Goal: Task Accomplishment & Management: Complete application form

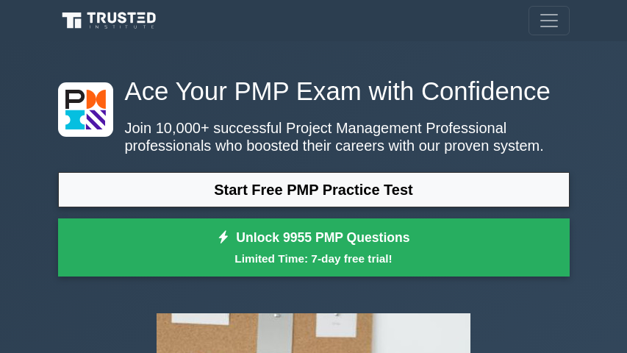
click at [212, 185] on link "Start Free PMP Practice Test" at bounding box center [314, 189] width 512 height 35
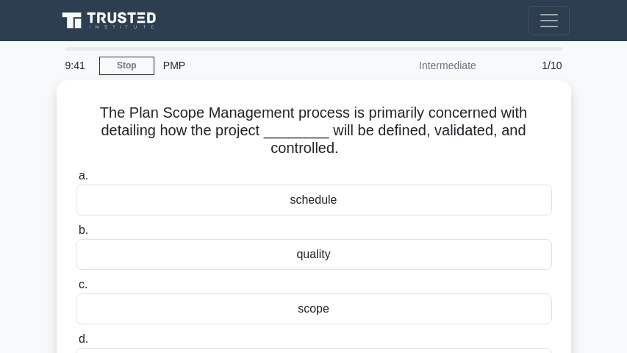
click at [212, 197] on div "schedule" at bounding box center [314, 200] width 476 height 31
click at [76, 181] on input "a. schedule" at bounding box center [76, 176] width 0 height 10
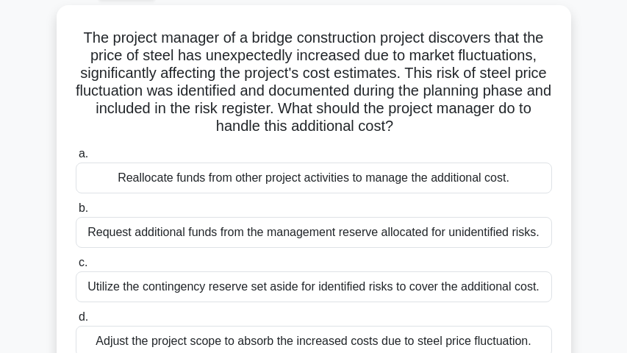
scroll to position [100, 0]
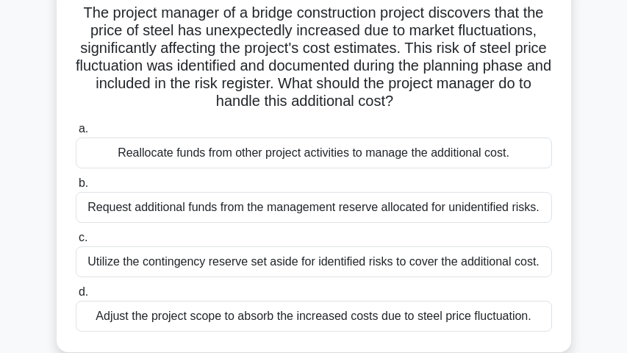
click at [212, 157] on div "Reallocate funds from other project activities to manage the additional cost." at bounding box center [314, 152] width 476 height 31
click at [76, 134] on input "a. Reallocate funds from other project activities to manage the additional cost." at bounding box center [76, 129] width 0 height 10
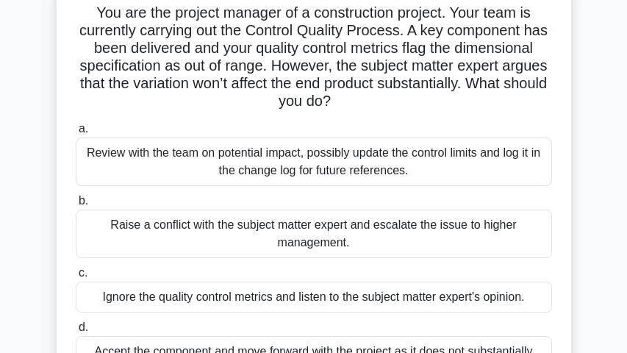
scroll to position [0, 0]
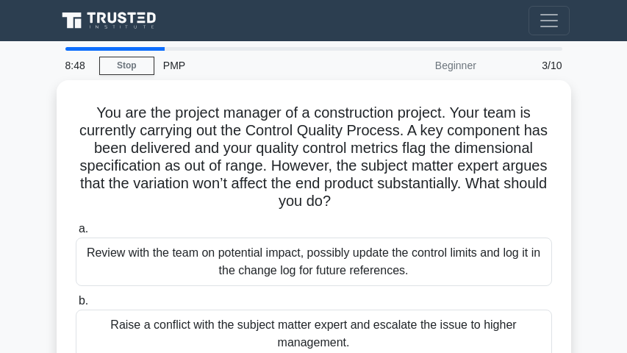
click at [212, 254] on div "Review with the team on potential impact, possibly update the control limits an…" at bounding box center [314, 261] width 476 height 49
click at [76, 234] on input "a. Review with the team on potential impact, possibly update the control limits…" at bounding box center [76, 229] width 0 height 10
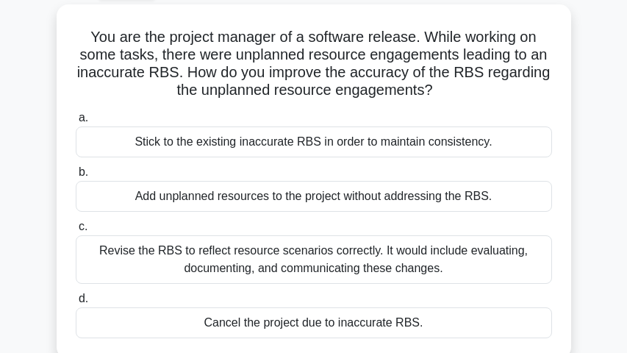
scroll to position [101, 0]
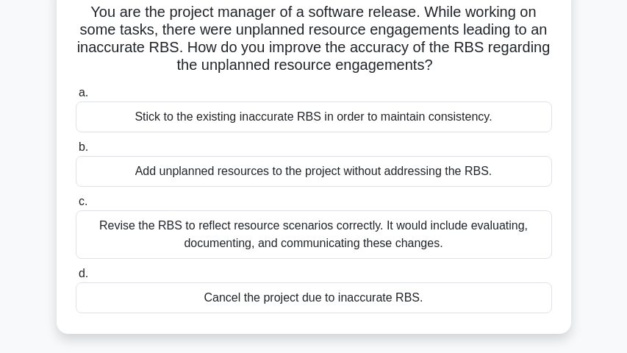
click at [212, 298] on div "Cancel the project due to inaccurate RBS." at bounding box center [314, 297] width 476 height 31
click at [76, 279] on input "d. Cancel the project due to inaccurate RBS." at bounding box center [76, 274] width 0 height 10
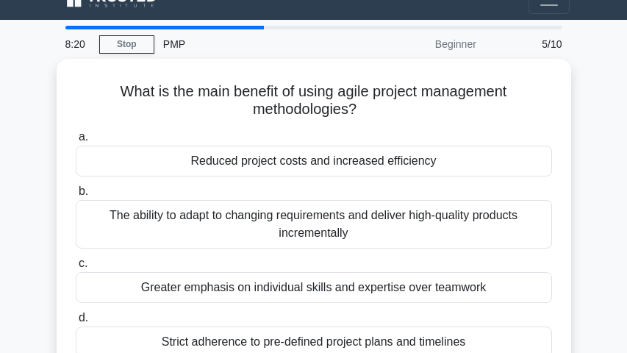
scroll to position [0, 0]
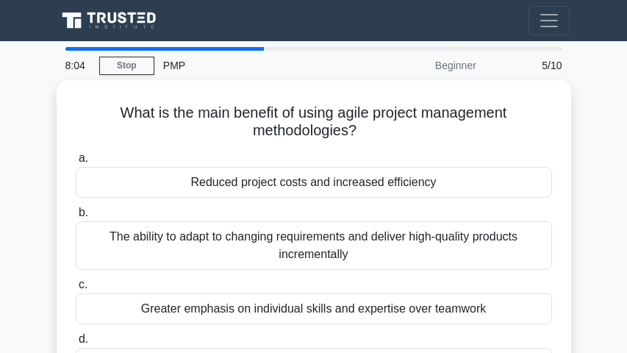
click at [212, 185] on div "Reduced project costs and increased efficiency" at bounding box center [314, 182] width 476 height 31
click at [76, 163] on input "a. Reduced project costs and increased efficiency" at bounding box center [76, 159] width 0 height 10
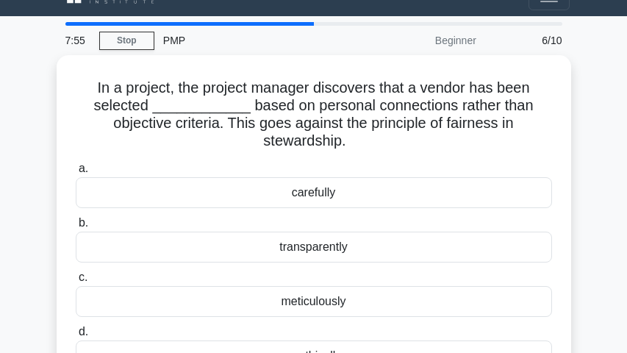
scroll to position [50, 0]
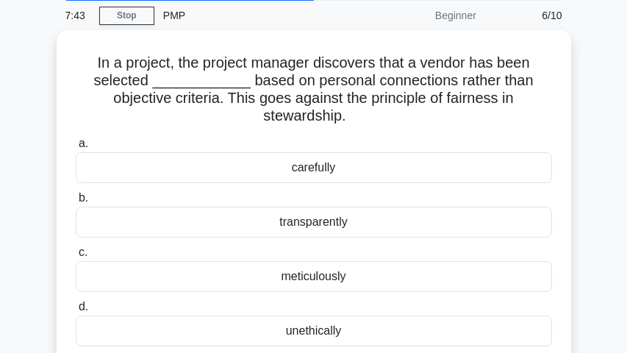
click at [212, 220] on div "transparently" at bounding box center [314, 222] width 476 height 31
click at [76, 203] on input "b. transparently" at bounding box center [76, 198] width 0 height 10
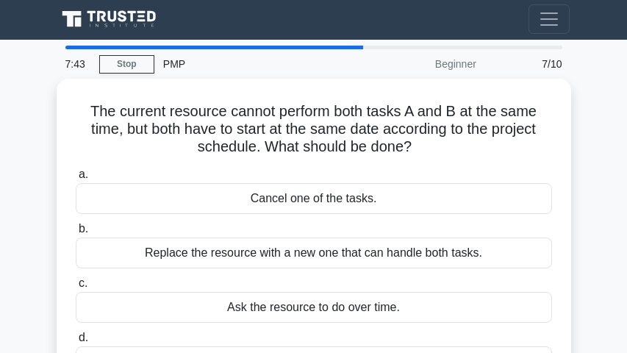
scroll to position [0, 0]
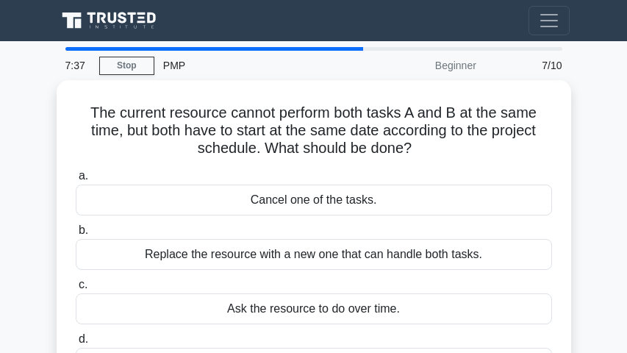
click at [212, 198] on div "Cancel one of the tasks." at bounding box center [314, 200] width 476 height 31
click at [76, 181] on input "a. Cancel one of the tasks." at bounding box center [76, 176] width 0 height 10
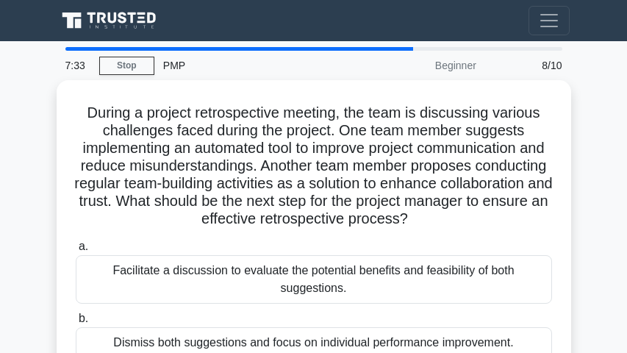
click at [212, 321] on label "b. Dismiss both suggestions and focus on individual performance improvement." at bounding box center [314, 334] width 476 height 49
click at [76, 321] on input "b. Dismiss both suggestions and focus on individual performance improvement." at bounding box center [76, 319] width 0 height 10
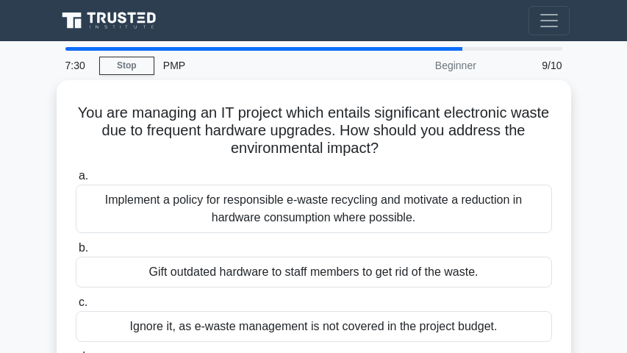
click at [212, 276] on div "Gift outdated hardware to staff members to get rid of the waste." at bounding box center [314, 272] width 476 height 31
click at [76, 253] on input "b. Gift outdated hardware to staff members to get rid of the waste." at bounding box center [76, 248] width 0 height 10
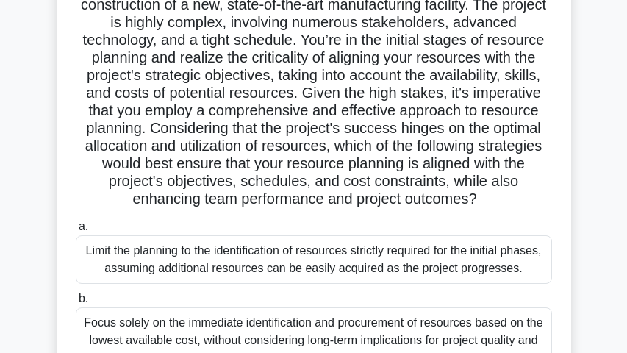
scroll to position [151, 0]
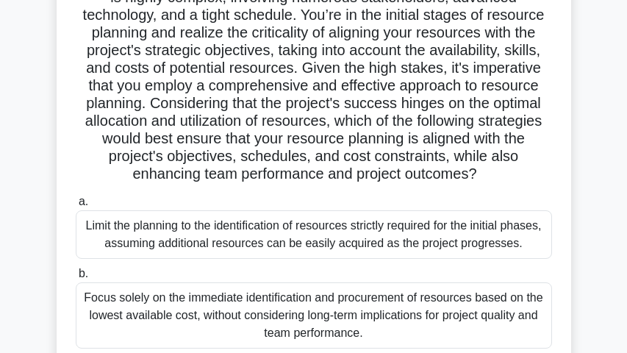
click at [212, 243] on div "Limit the planning to the identification of resources strictly required for the…" at bounding box center [314, 234] width 476 height 49
click at [76, 207] on input "a. Limit the planning to the identification of resources strictly required for …" at bounding box center [76, 202] width 0 height 10
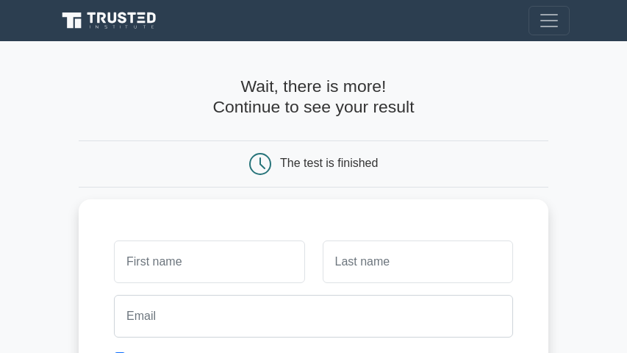
click at [212, 243] on input "text" at bounding box center [209, 261] width 190 height 43
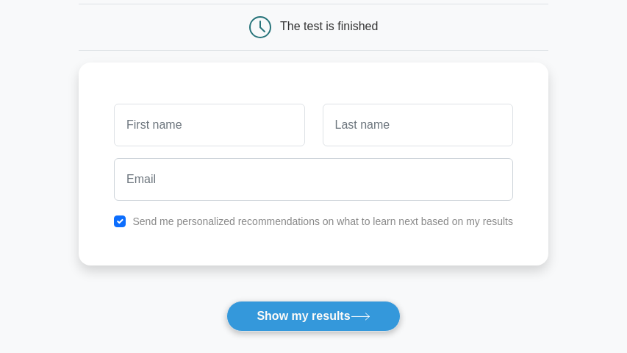
type input "Priscah"
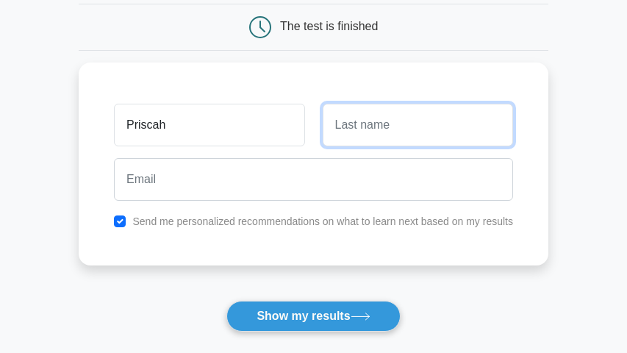
type input "Akwella"
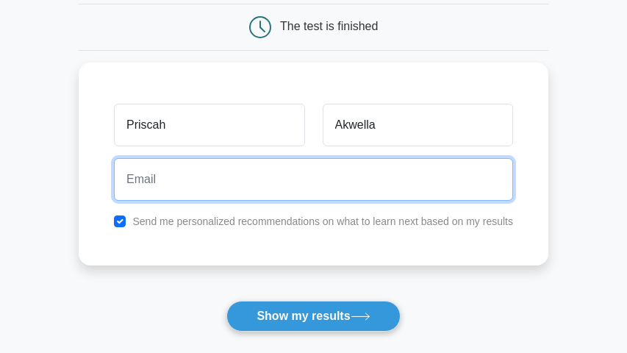
type input "akwellapriscah@gmail.com"
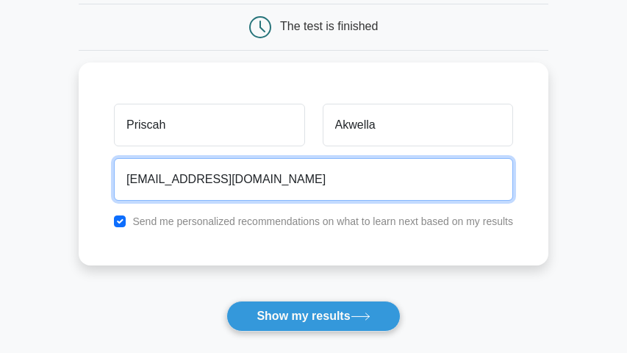
click at [226, 301] on button "Show my results" at bounding box center [313, 316] width 174 height 31
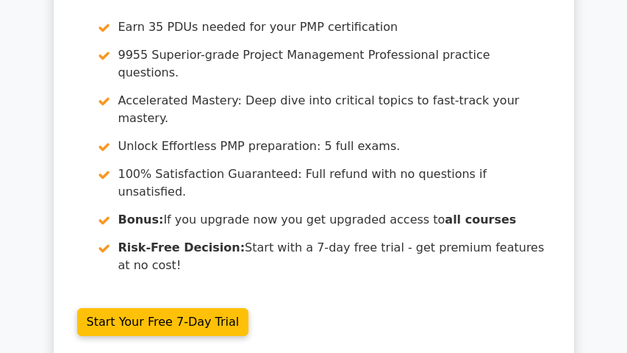
scroll to position [126, 0]
click at [212, 308] on link "Start Your Free 7-Day Trial" at bounding box center [163, 322] width 172 height 28
